Goal: Task Accomplishment & Management: Use online tool/utility

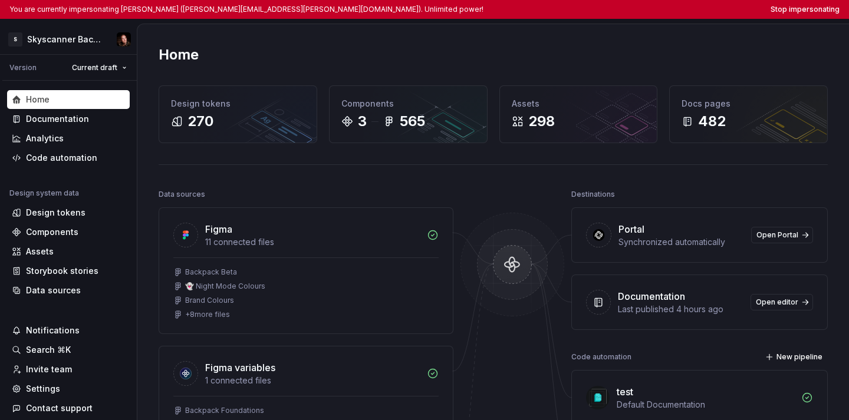
click at [832, 13] on html "You are currently impersonating [PERSON_NAME] ([PERSON_NAME][EMAIL_ADDRESS][PER…" at bounding box center [424, 210] width 849 height 420
click at [819, 8] on button "Stop impersonating" at bounding box center [805, 9] width 69 height 9
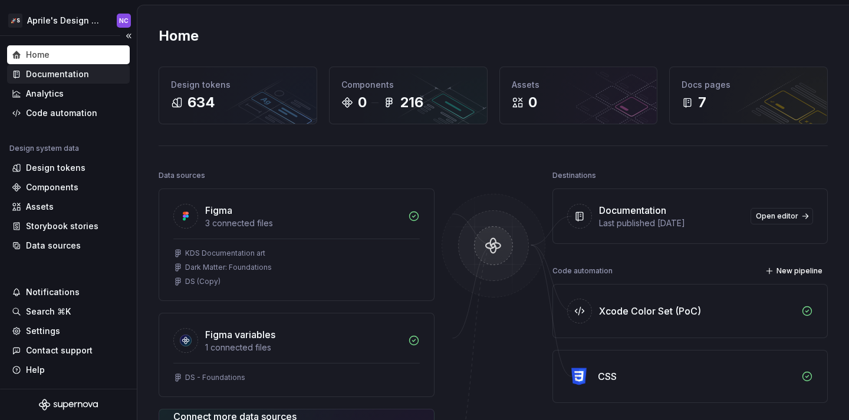
click at [99, 83] on div "Documentation" at bounding box center [68, 74] width 123 height 19
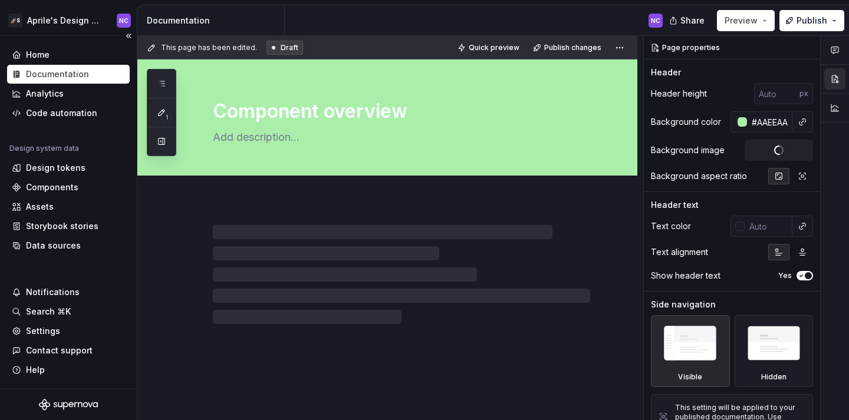
click at [94, 64] on div "Home Documentation Analytics Code automation" at bounding box center [68, 83] width 123 height 77
click at [90, 23] on html "🚀S Aprile's Design System NC Home Documentation Analytics Code automation Desig…" at bounding box center [424, 210] width 849 height 420
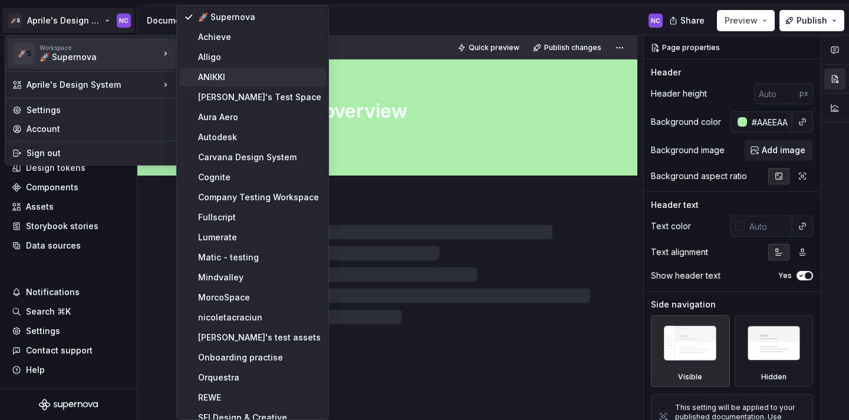
click at [195, 73] on div "ANIKKI" at bounding box center [252, 77] width 147 height 19
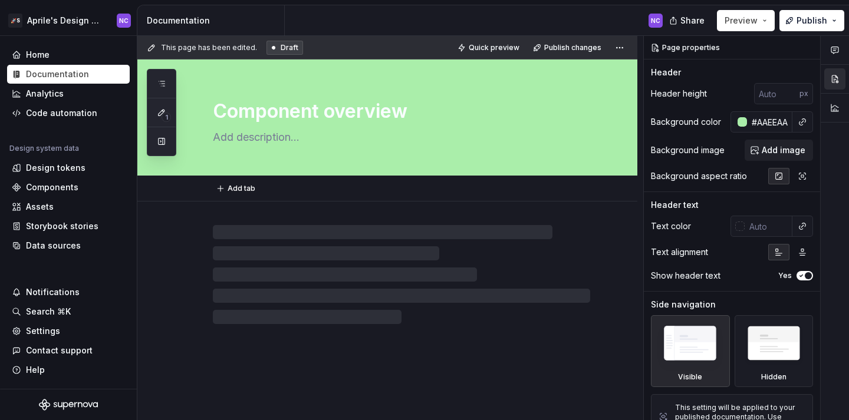
type textarea "*"
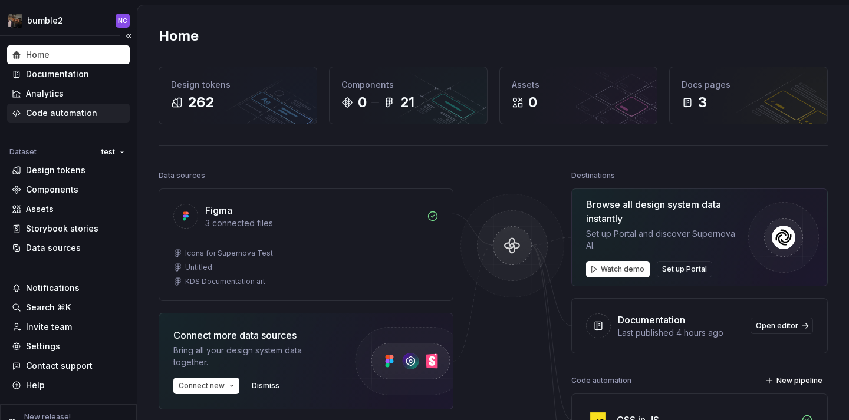
click at [69, 117] on div "Code automation" at bounding box center [61, 113] width 71 height 12
click at [86, 112] on div "Code automation" at bounding box center [61, 113] width 71 height 12
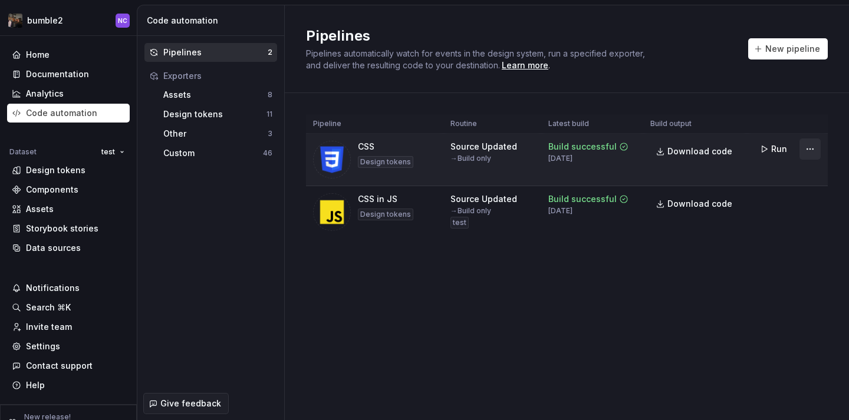
click at [805, 147] on html "bumble2 NC Home Documentation Analytics Code automation Dataset test Design tok…" at bounding box center [424, 210] width 849 height 420
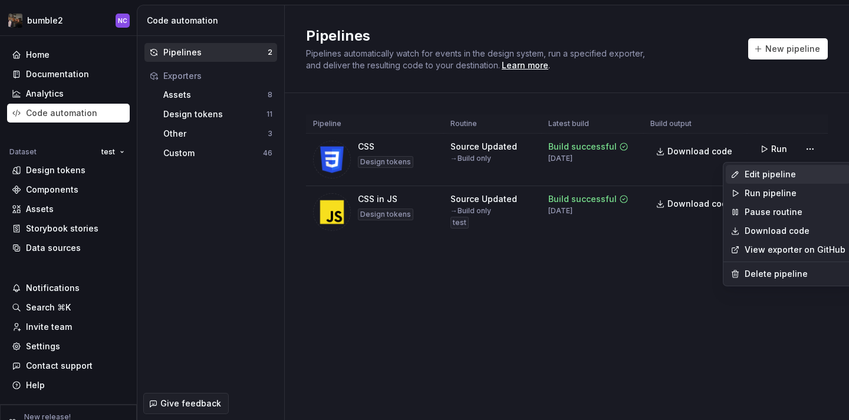
click at [787, 168] on div "Edit pipeline" at bounding box center [788, 174] width 124 height 19
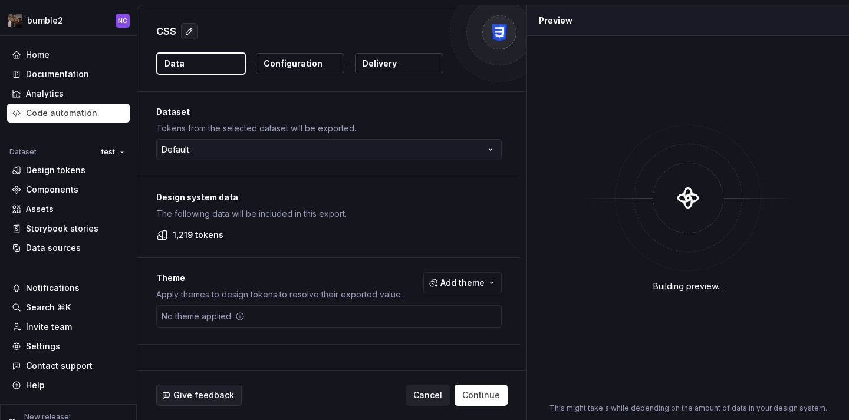
click at [291, 67] on p "Configuration" at bounding box center [293, 64] width 59 height 12
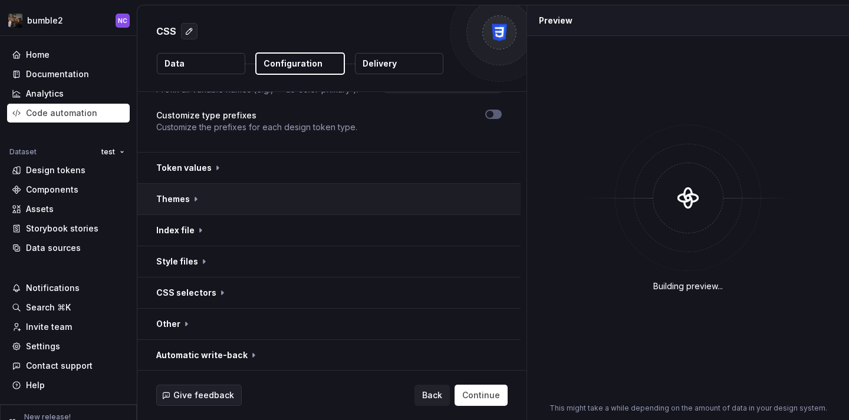
scroll to position [143, 0]
click at [213, 334] on button "button" at bounding box center [328, 323] width 383 height 31
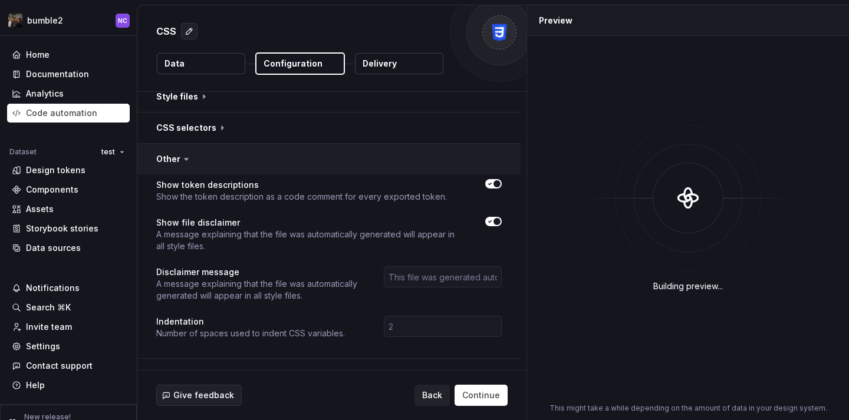
scroll to position [328, 0]
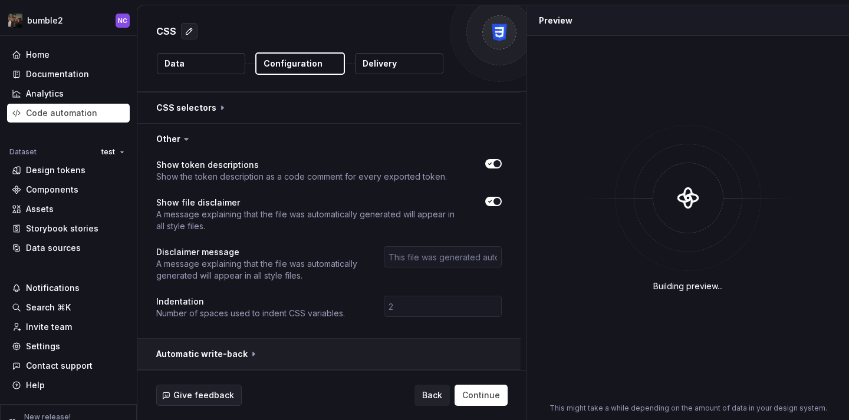
click at [219, 358] on button "button" at bounding box center [328, 354] width 383 height 31
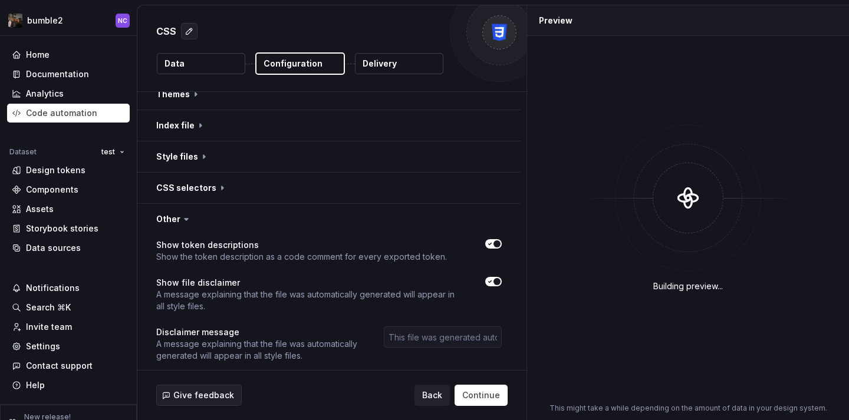
scroll to position [230, 0]
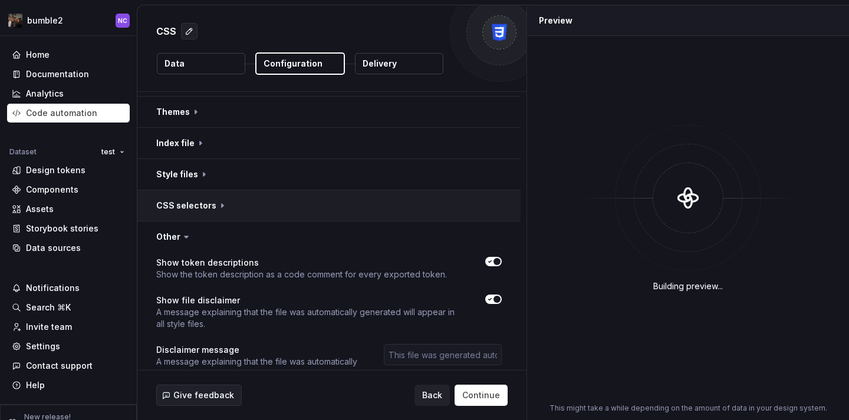
click at [208, 208] on button "button" at bounding box center [328, 205] width 383 height 31
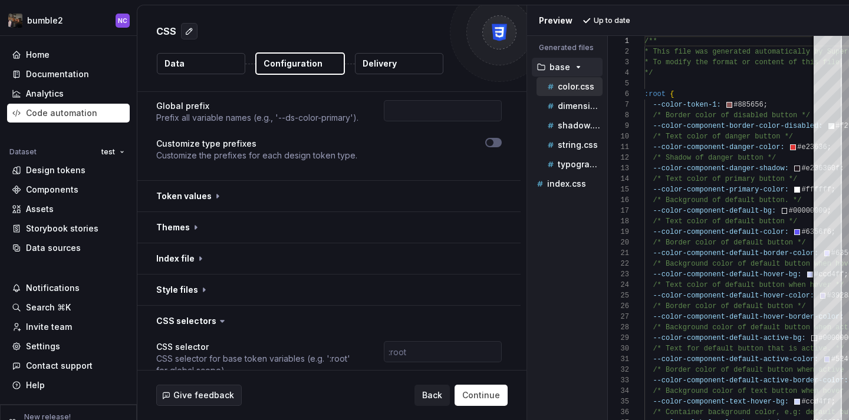
scroll to position [160, 0]
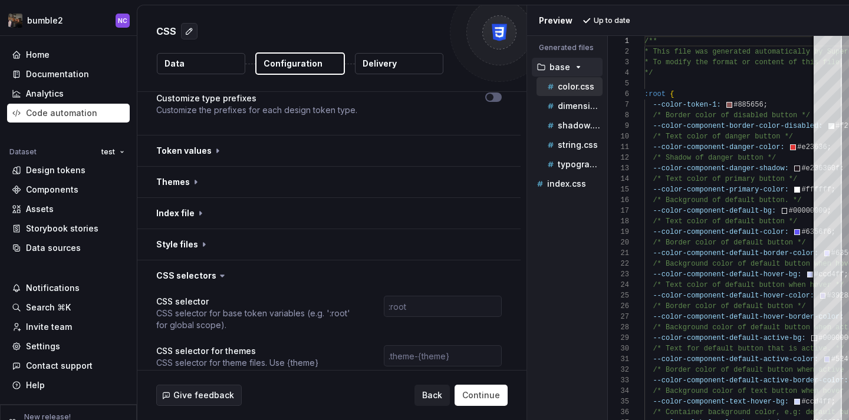
click at [369, 81] on div "CSS Data Configuration Delivery" at bounding box center [331, 48] width 389 height 86
click at [369, 71] on button "Delivery" at bounding box center [399, 63] width 88 height 21
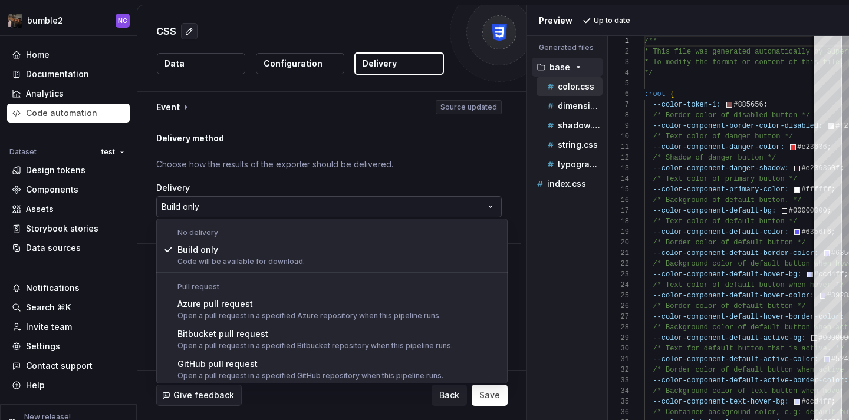
click at [321, 206] on html "**********" at bounding box center [424, 210] width 849 height 420
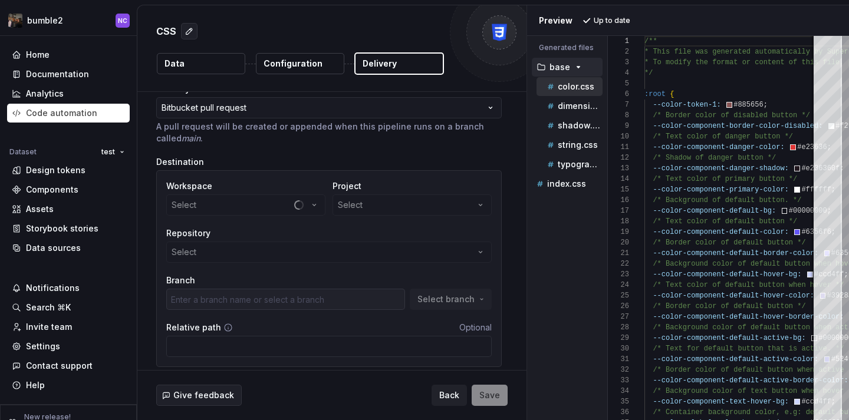
scroll to position [100, 0]
click at [311, 302] on div at bounding box center [285, 298] width 239 height 21
type input "main"
